Goal: Complete application form

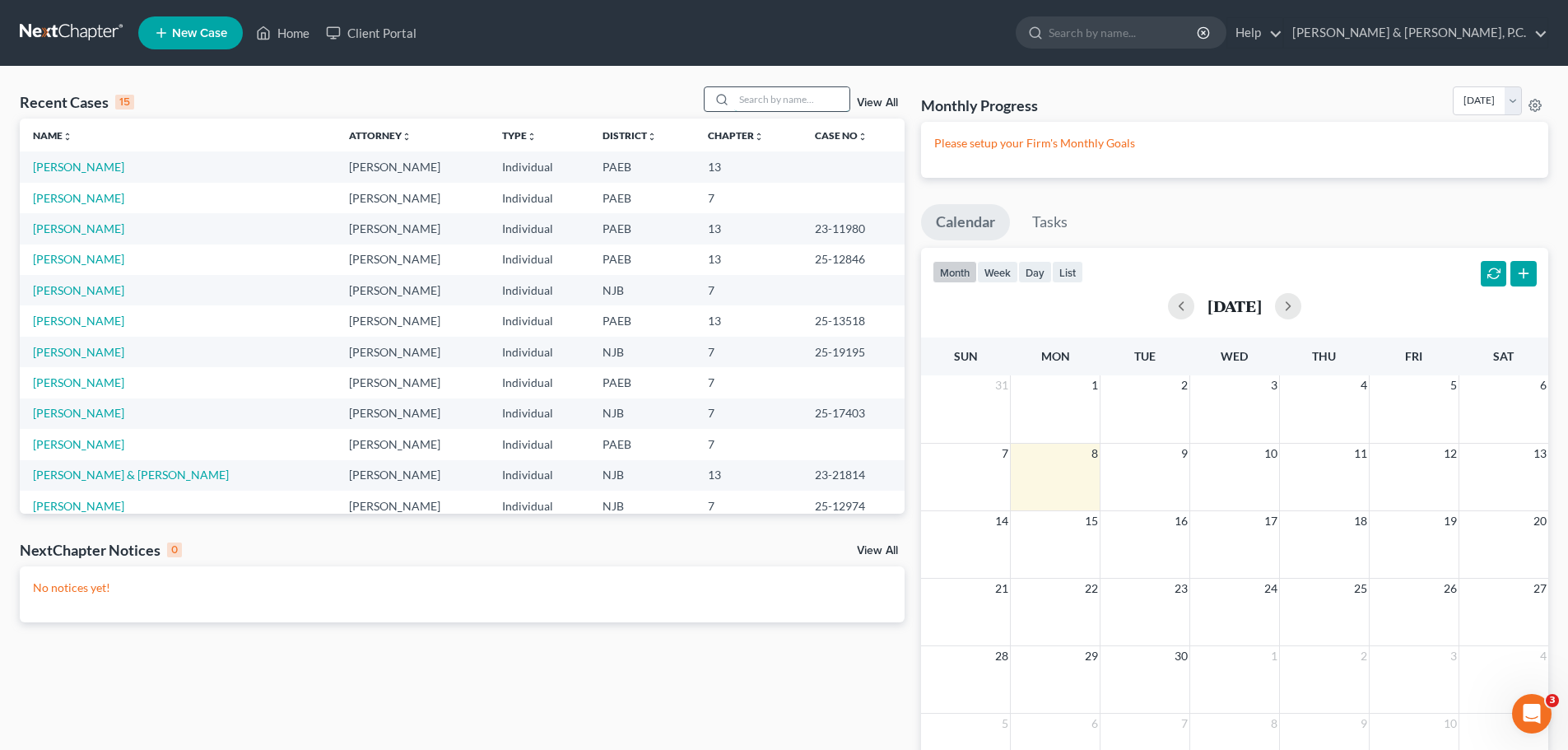
click at [787, 98] on input "search" at bounding box center [792, 99] width 116 height 24
type input "[PERSON_NAME]"
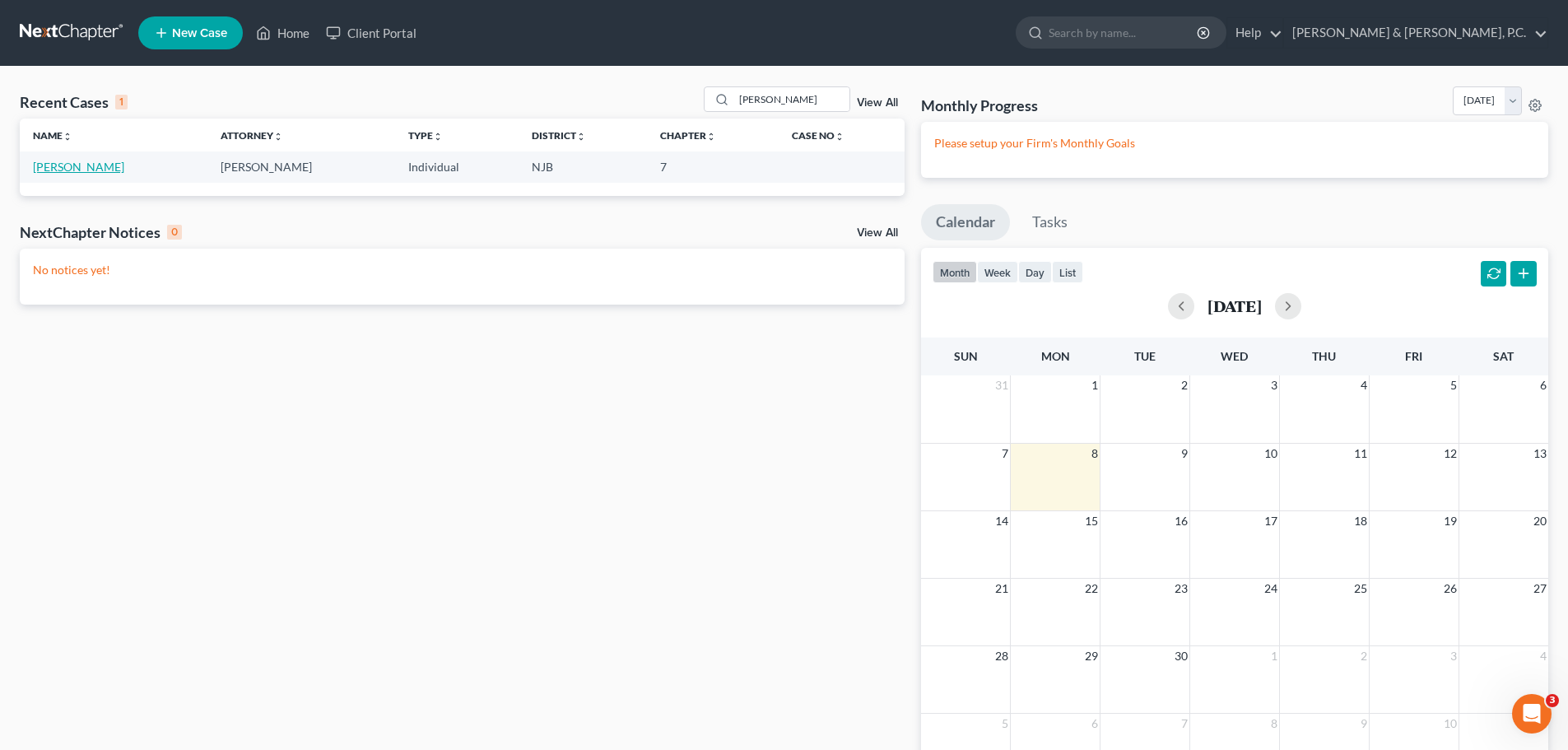
click at [107, 168] on link "[PERSON_NAME]" at bounding box center [79, 167] width 91 height 14
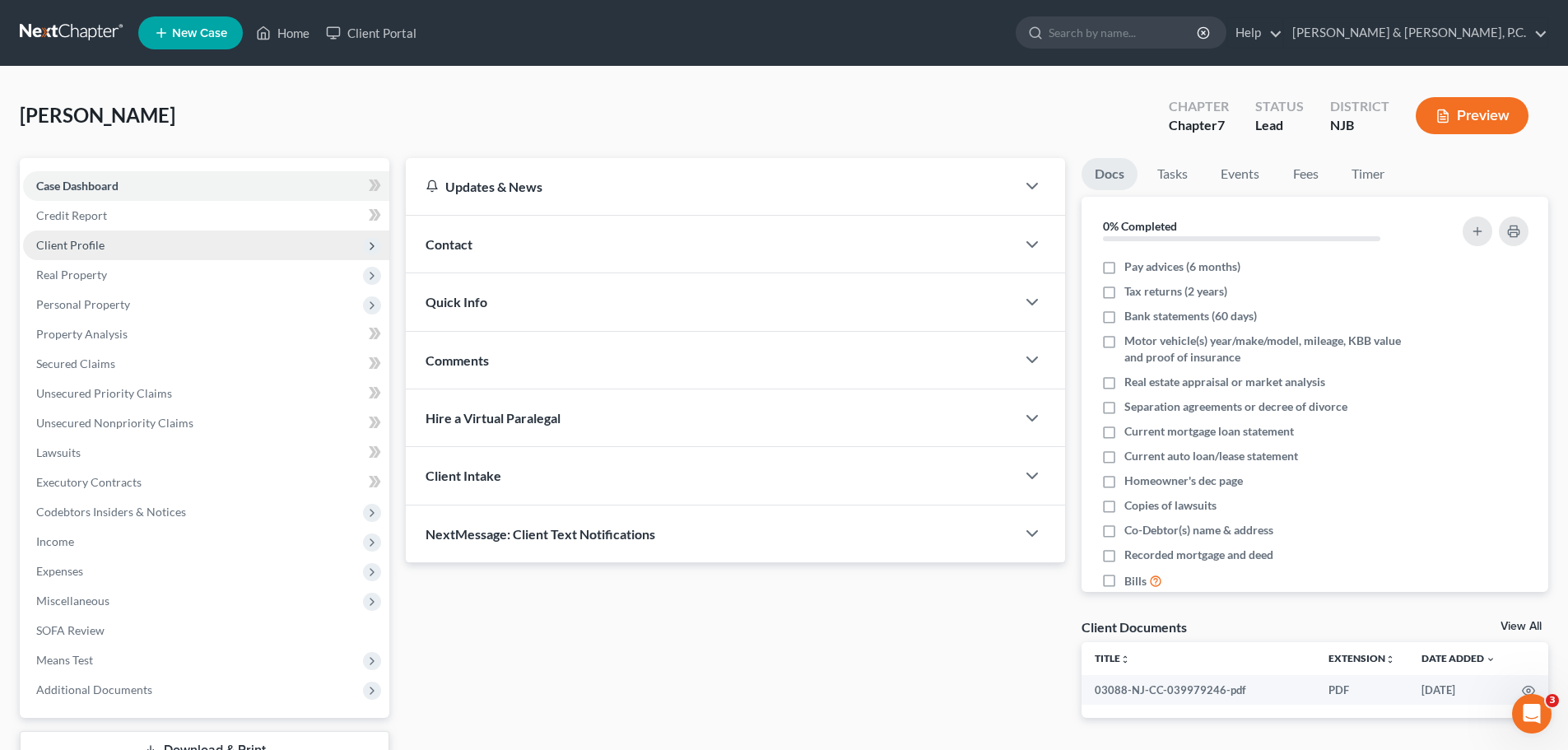
click at [116, 244] on span "Client Profile" at bounding box center [206, 245] width 366 height 30
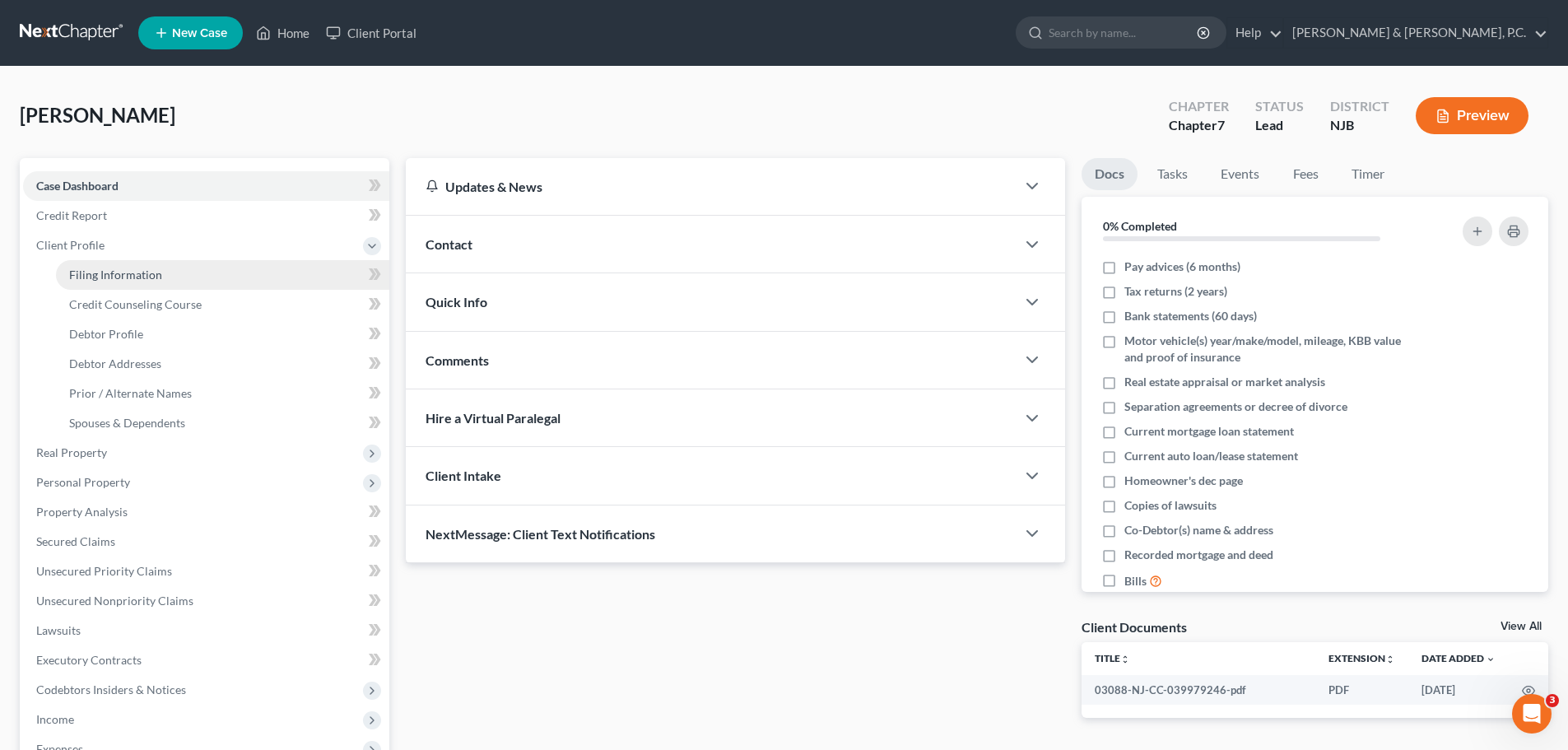
click at [124, 272] on span "Filing Information" at bounding box center [116, 275] width 93 height 14
select select "1"
select select "0"
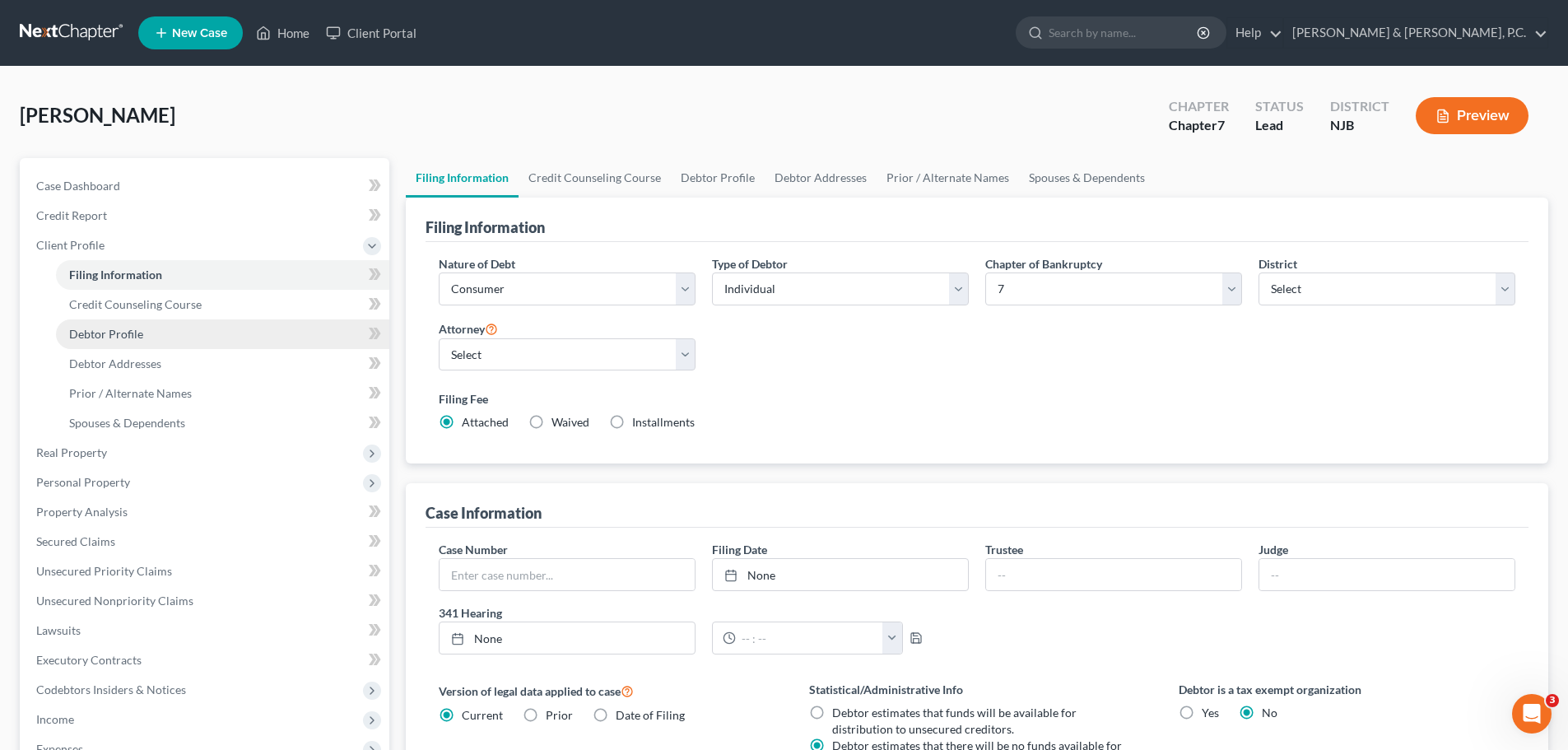
click at [134, 333] on span "Debtor Profile" at bounding box center [106, 334] width 74 height 14
select select "0"
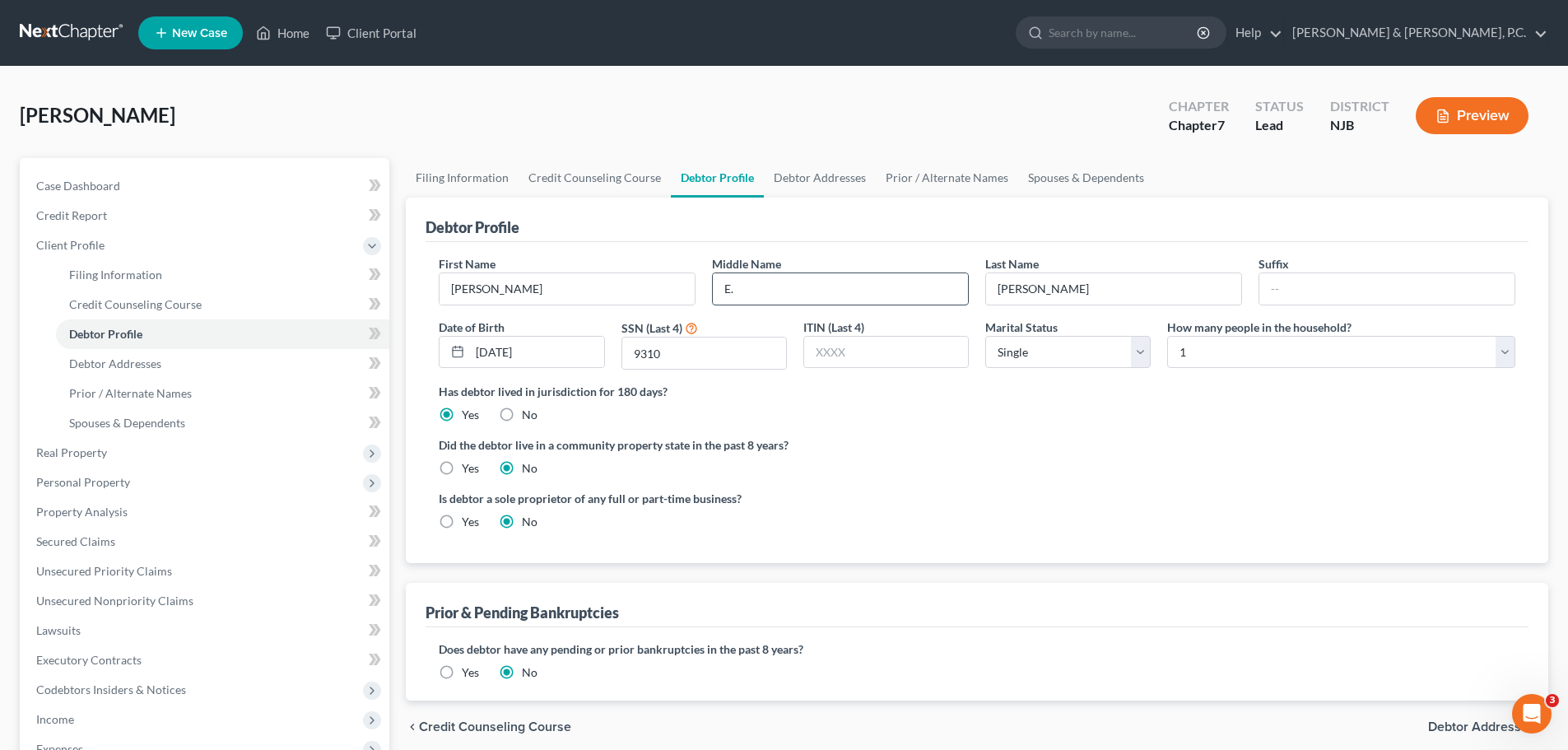
click at [771, 298] on input "E." at bounding box center [840, 289] width 255 height 31
type input "[DEMOGRAPHIC_DATA]"
click at [1462, 117] on button "Preview" at bounding box center [1472, 115] width 113 height 37
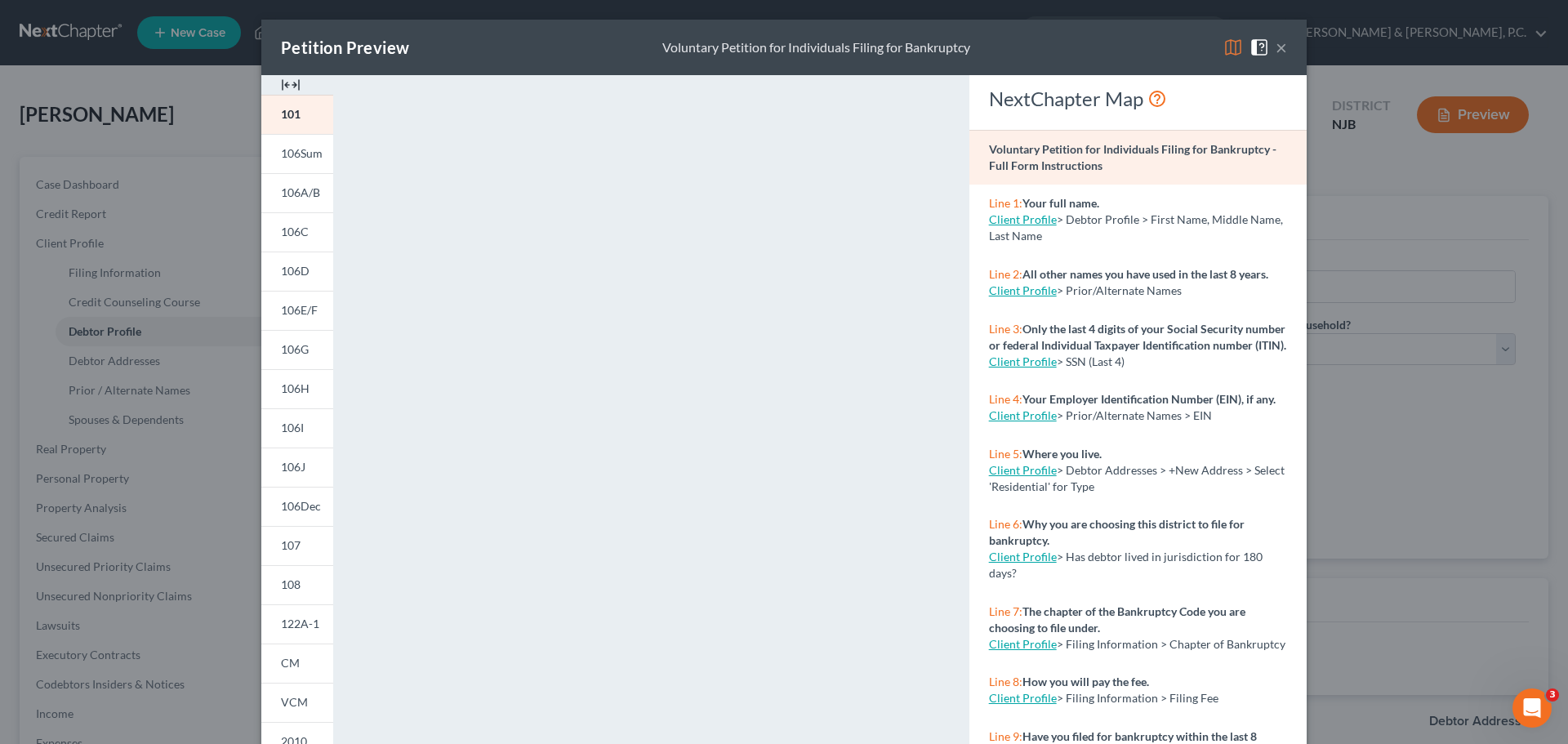
click at [1278, 48] on button "×" at bounding box center [1281, 47] width 12 height 20
